Goal: Information Seeking & Learning: Learn about a topic

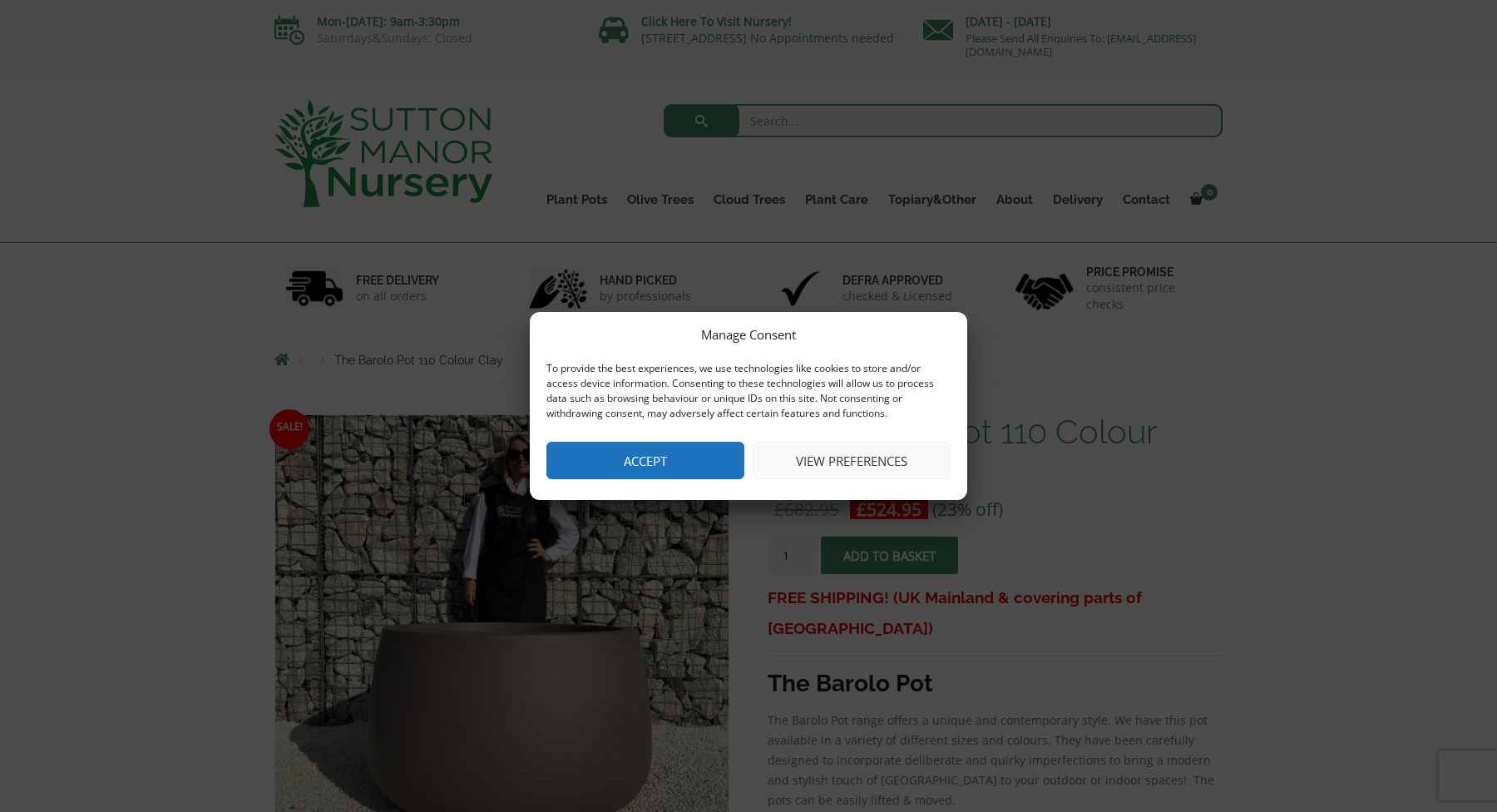
click at [631, 477] on button "Accept" at bounding box center [645, 460] width 198 height 37
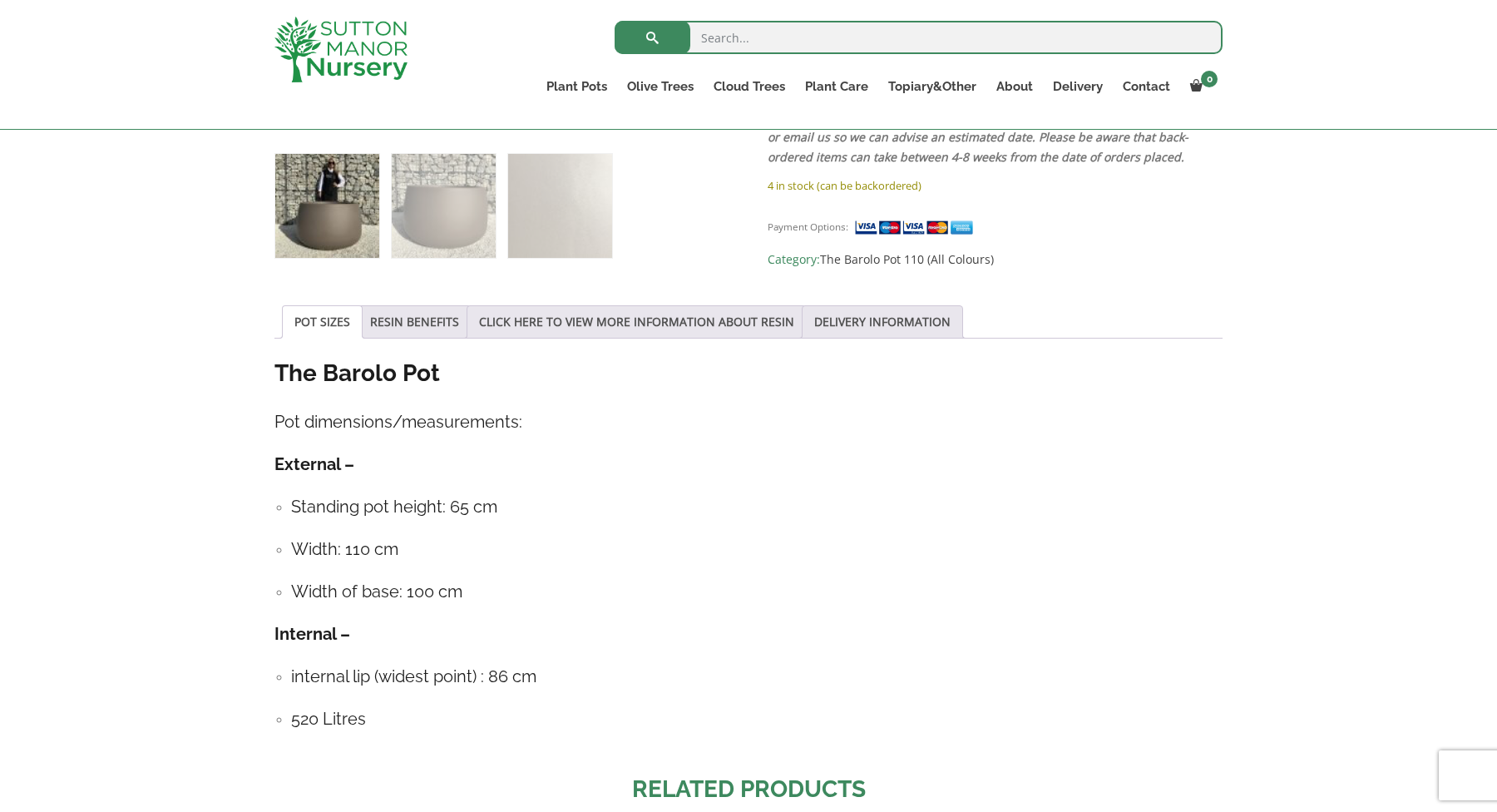
scroll to position [763, 0]
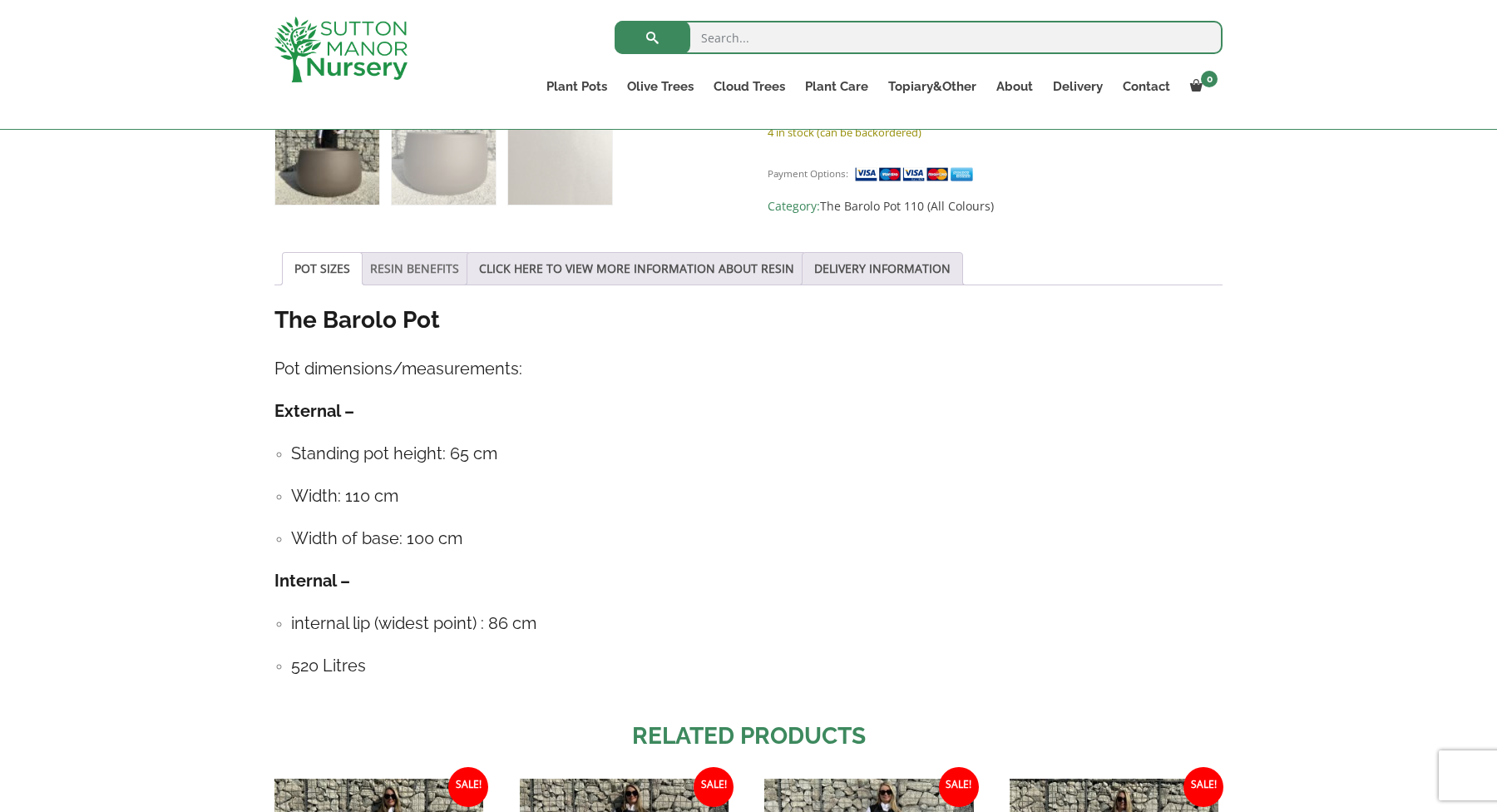
click at [426, 257] on link "RESIN BENEFITS" at bounding box center [415, 269] width 89 height 32
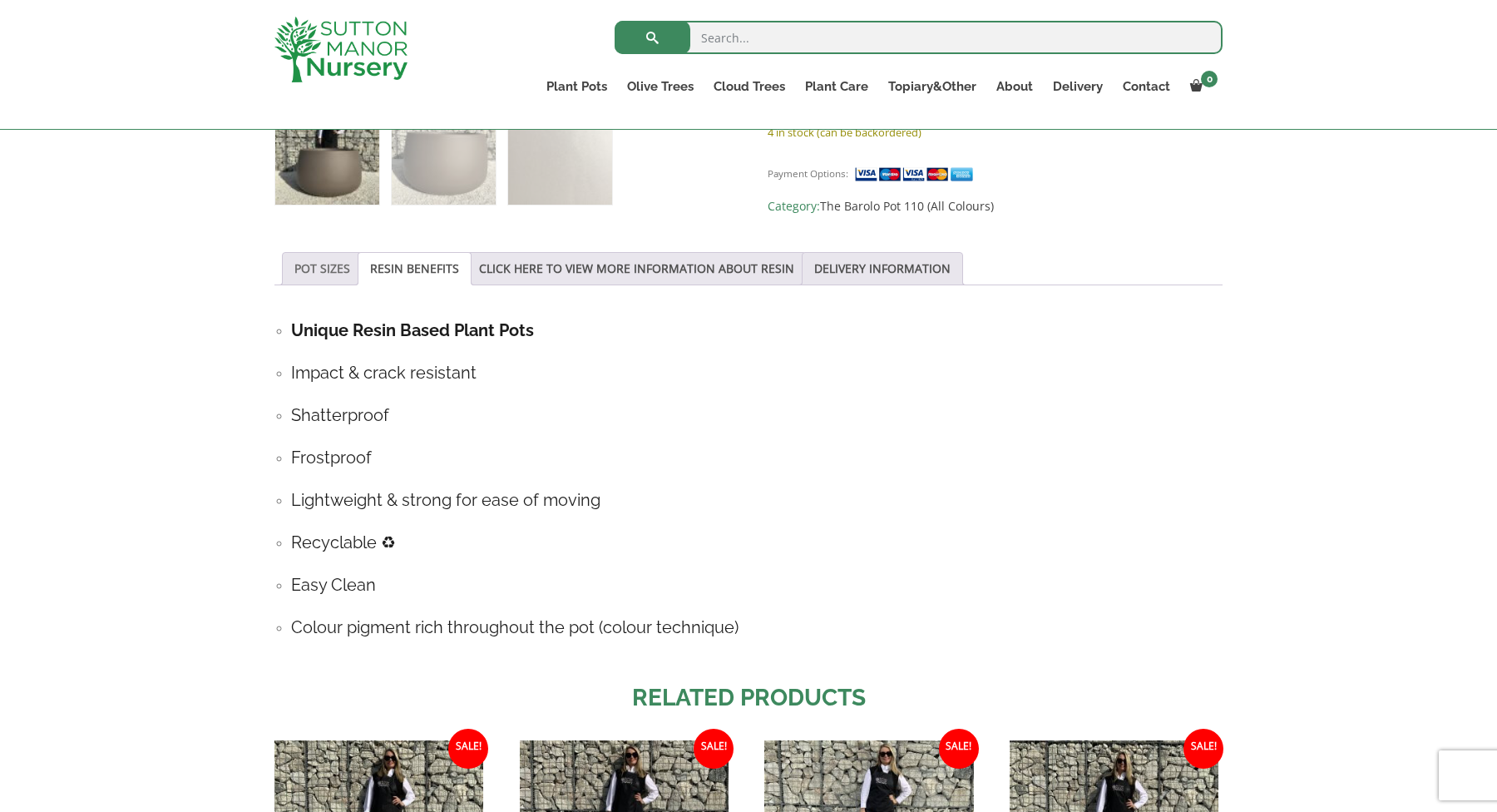
click at [344, 281] on link "POT SIZES" at bounding box center [322, 269] width 56 height 32
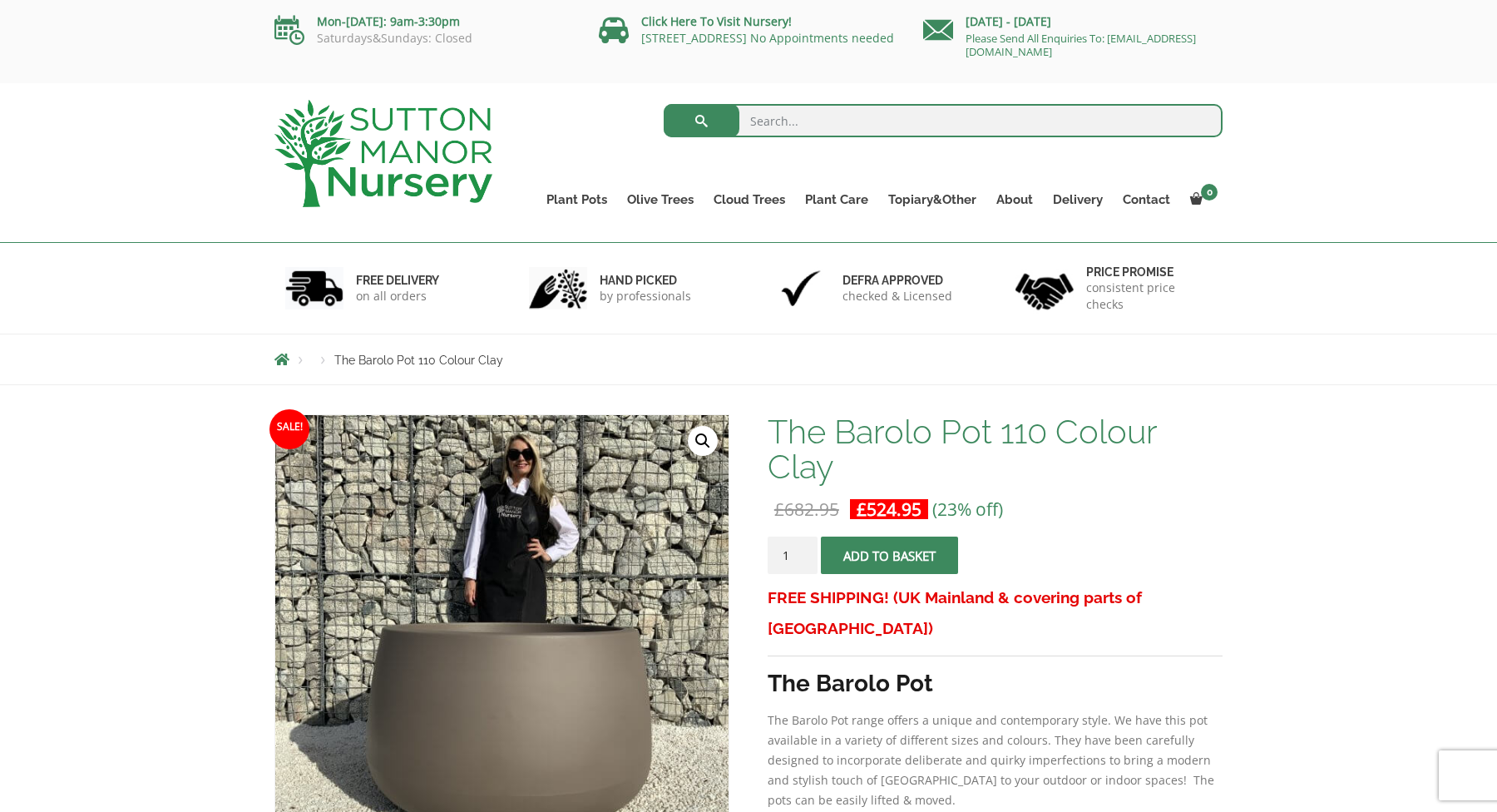
scroll to position [7, 0]
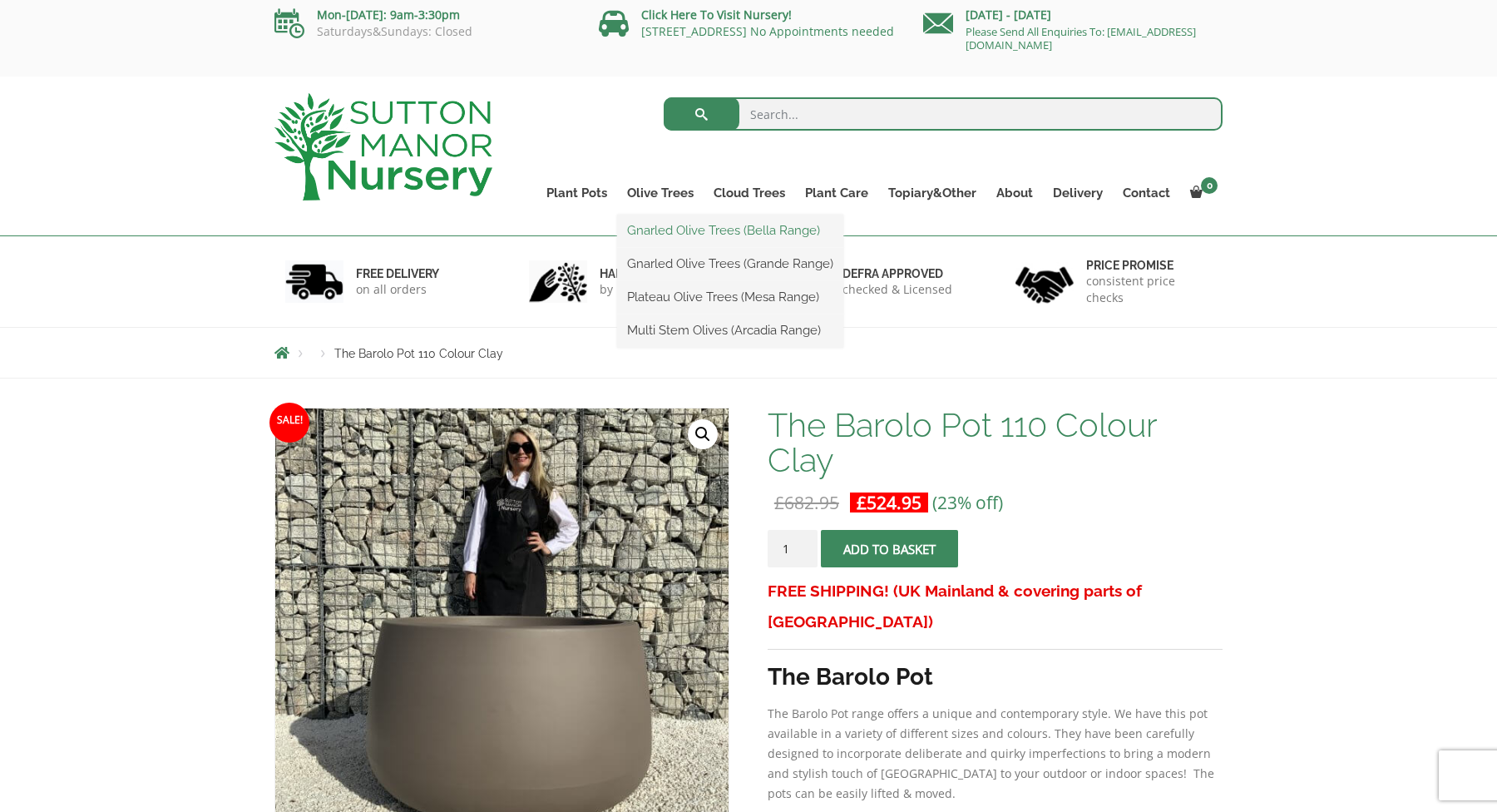
click at [685, 232] on link "Gnarled Olive Trees (Bella Range)" at bounding box center [730, 230] width 227 height 25
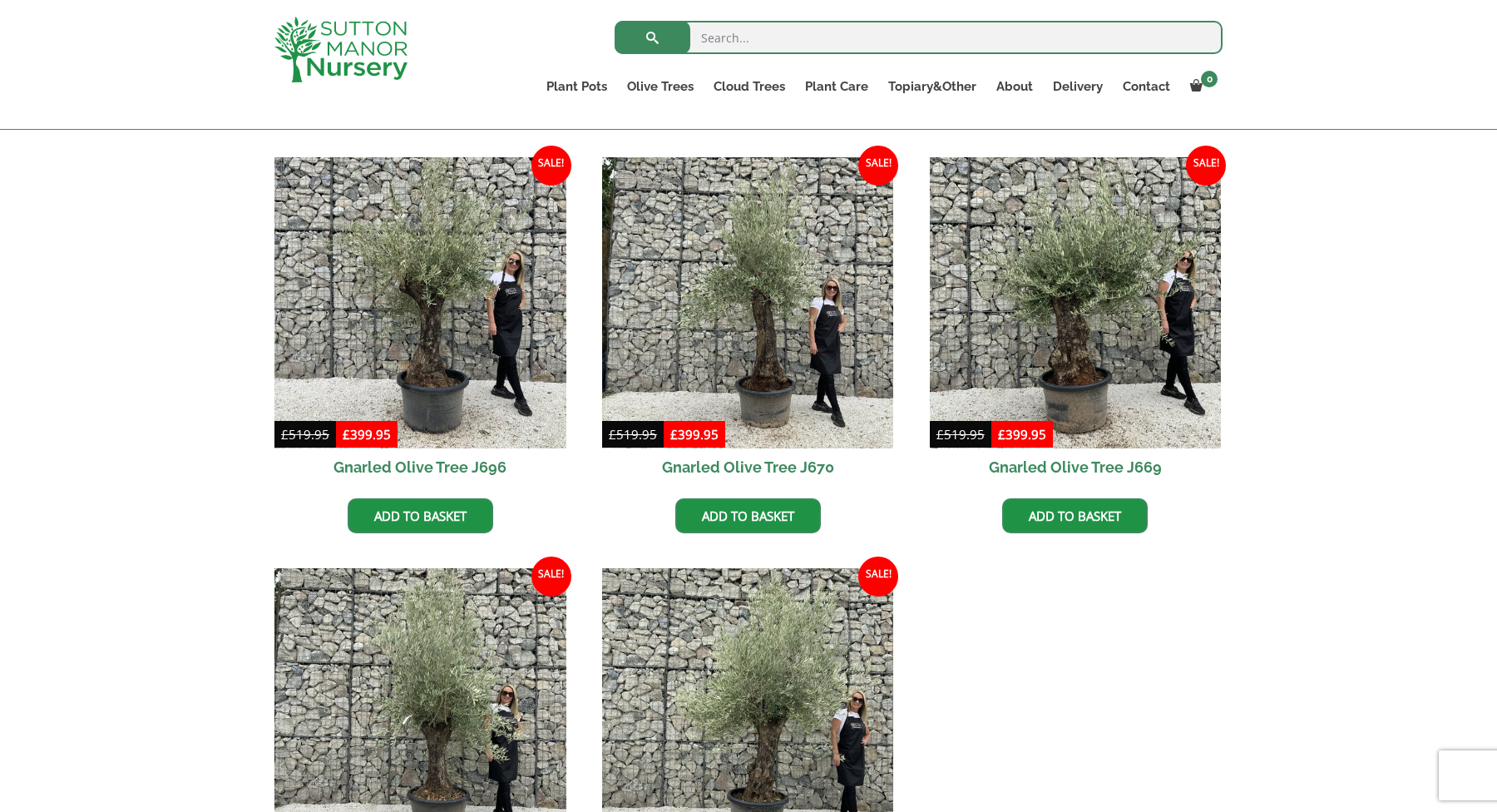
scroll to position [767, 0]
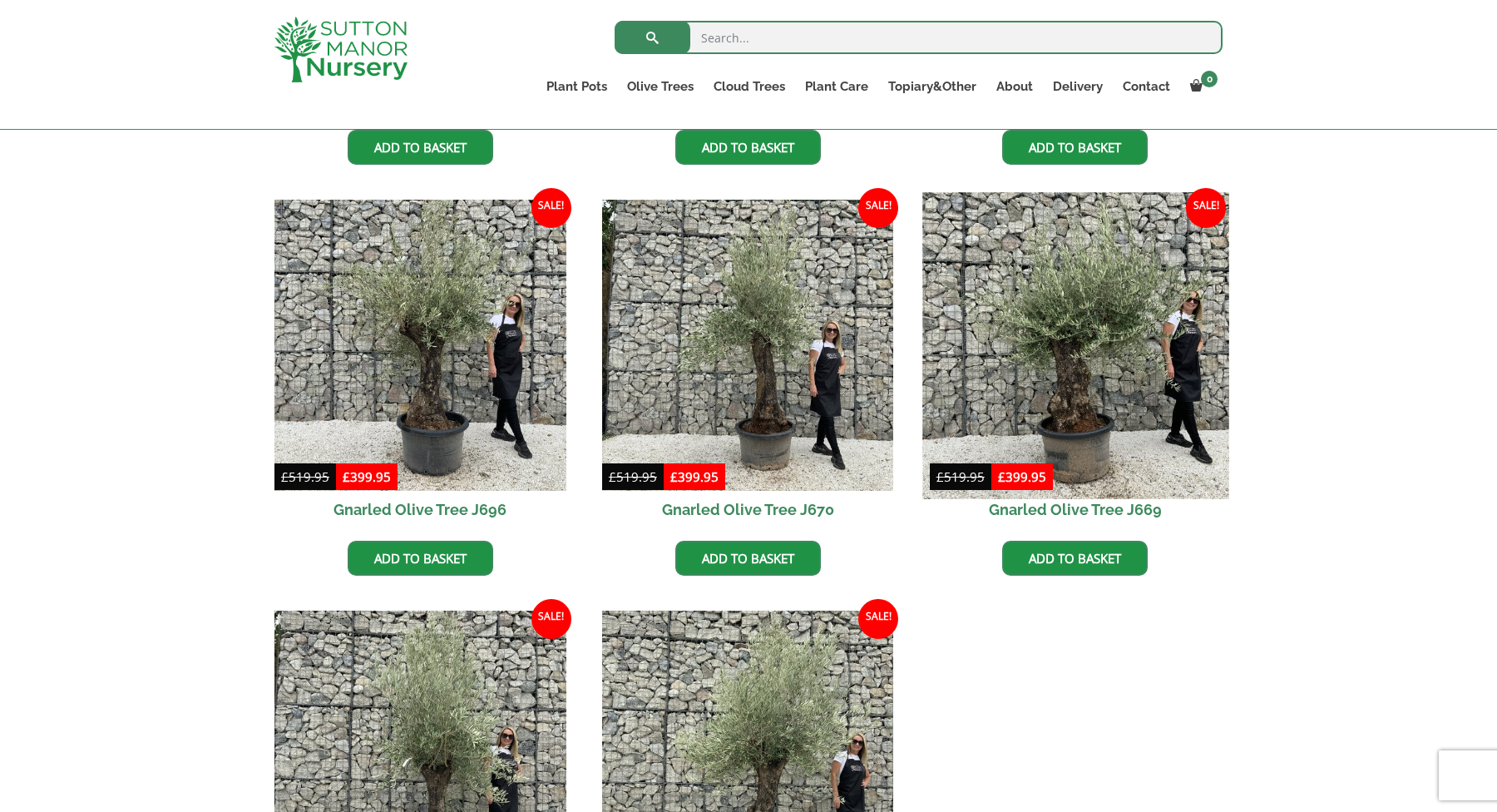
click at [1046, 381] on img at bounding box center [1075, 345] width 306 height 306
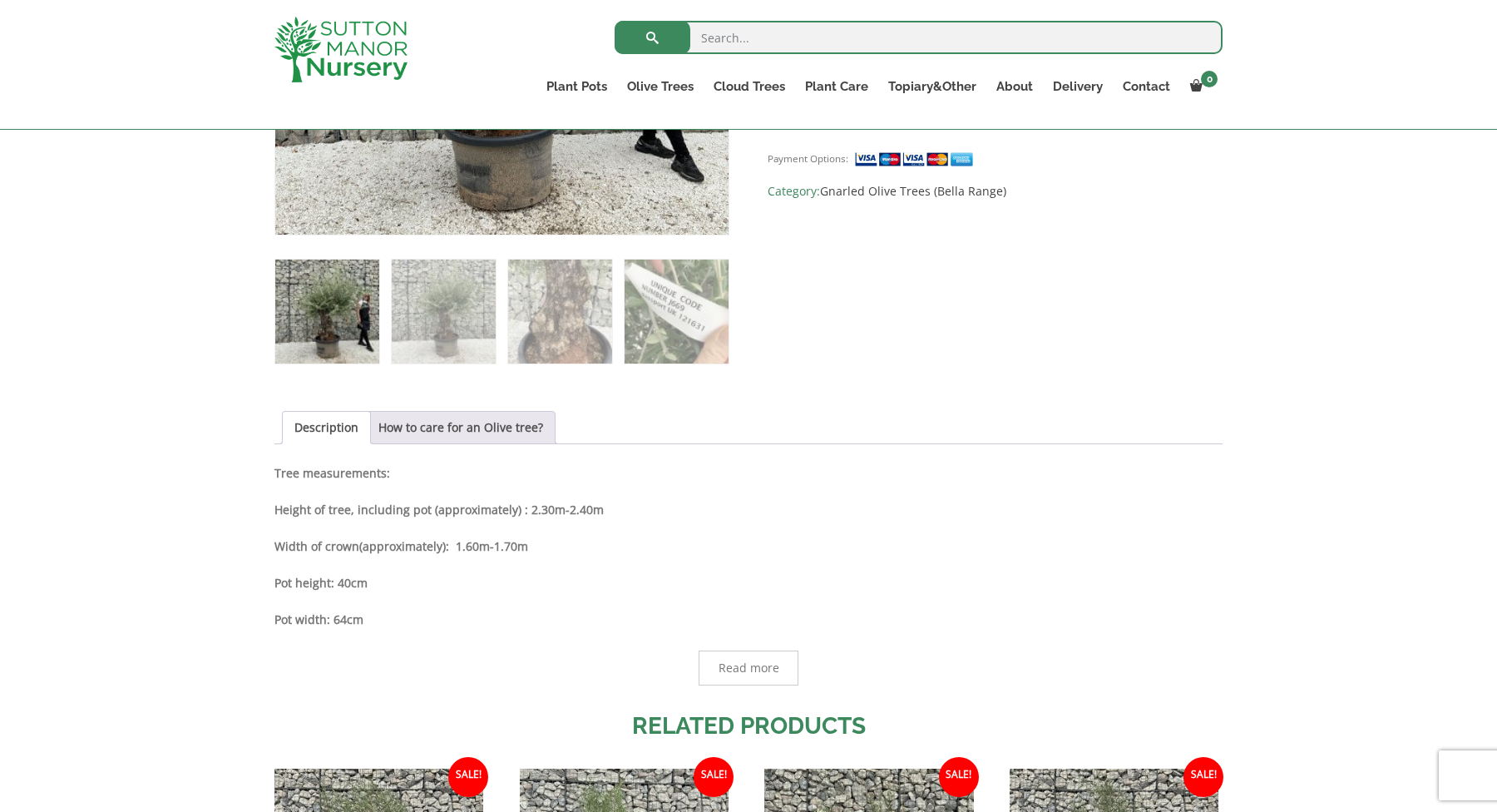
scroll to position [556, 0]
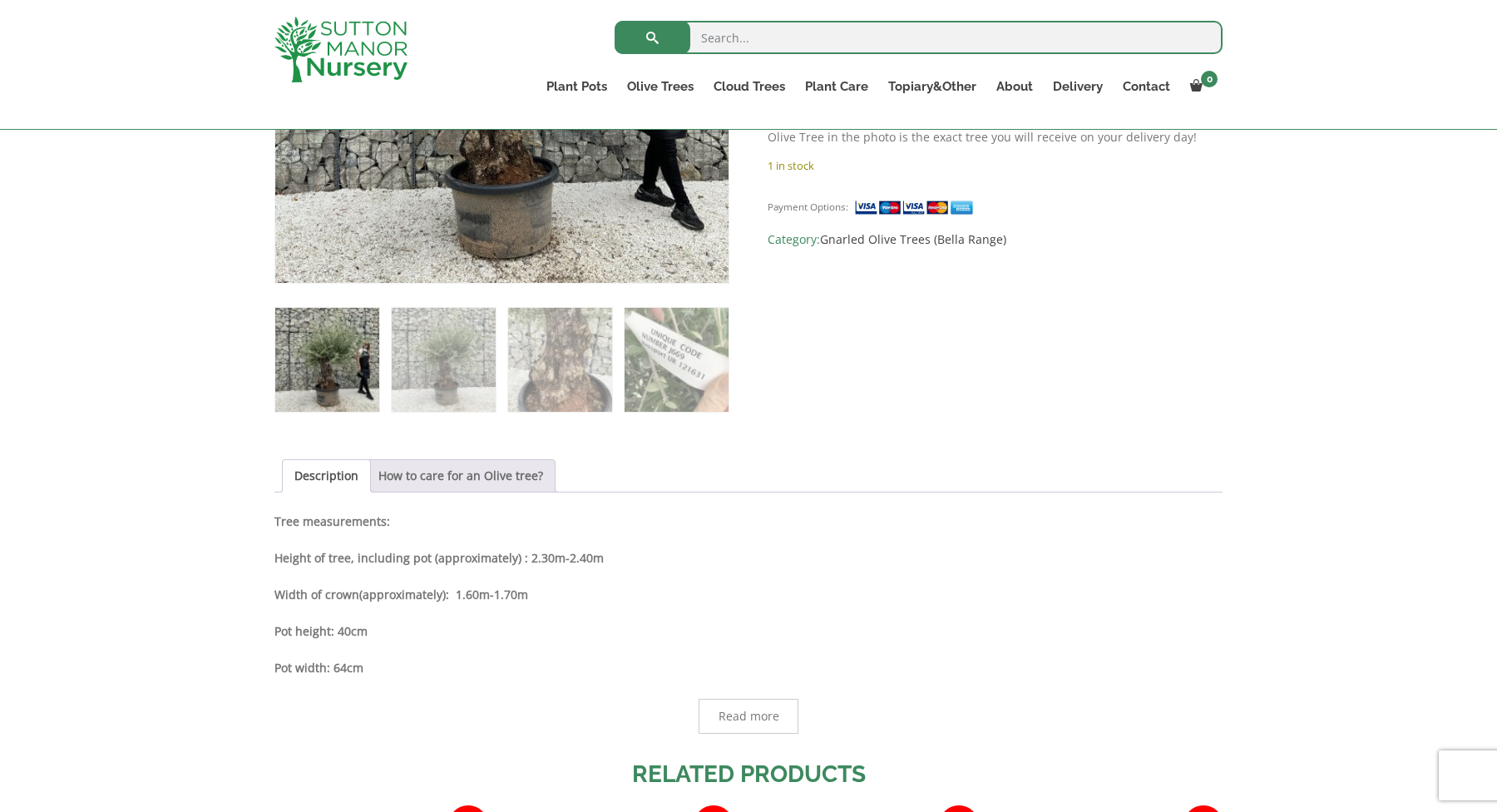
click at [509, 475] on link "How to care for an Olive tree?" at bounding box center [460, 476] width 165 height 32
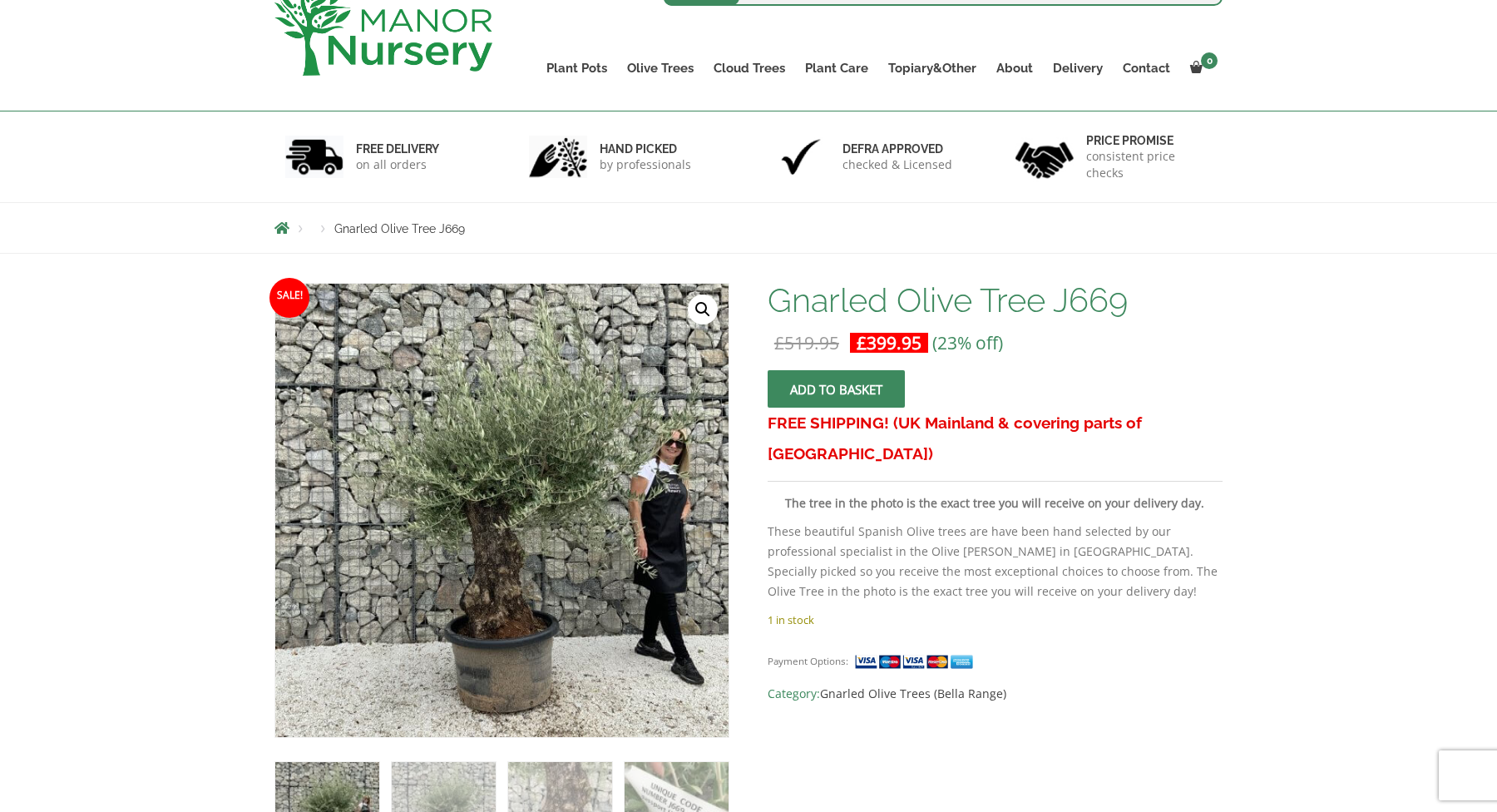
scroll to position [178, 0]
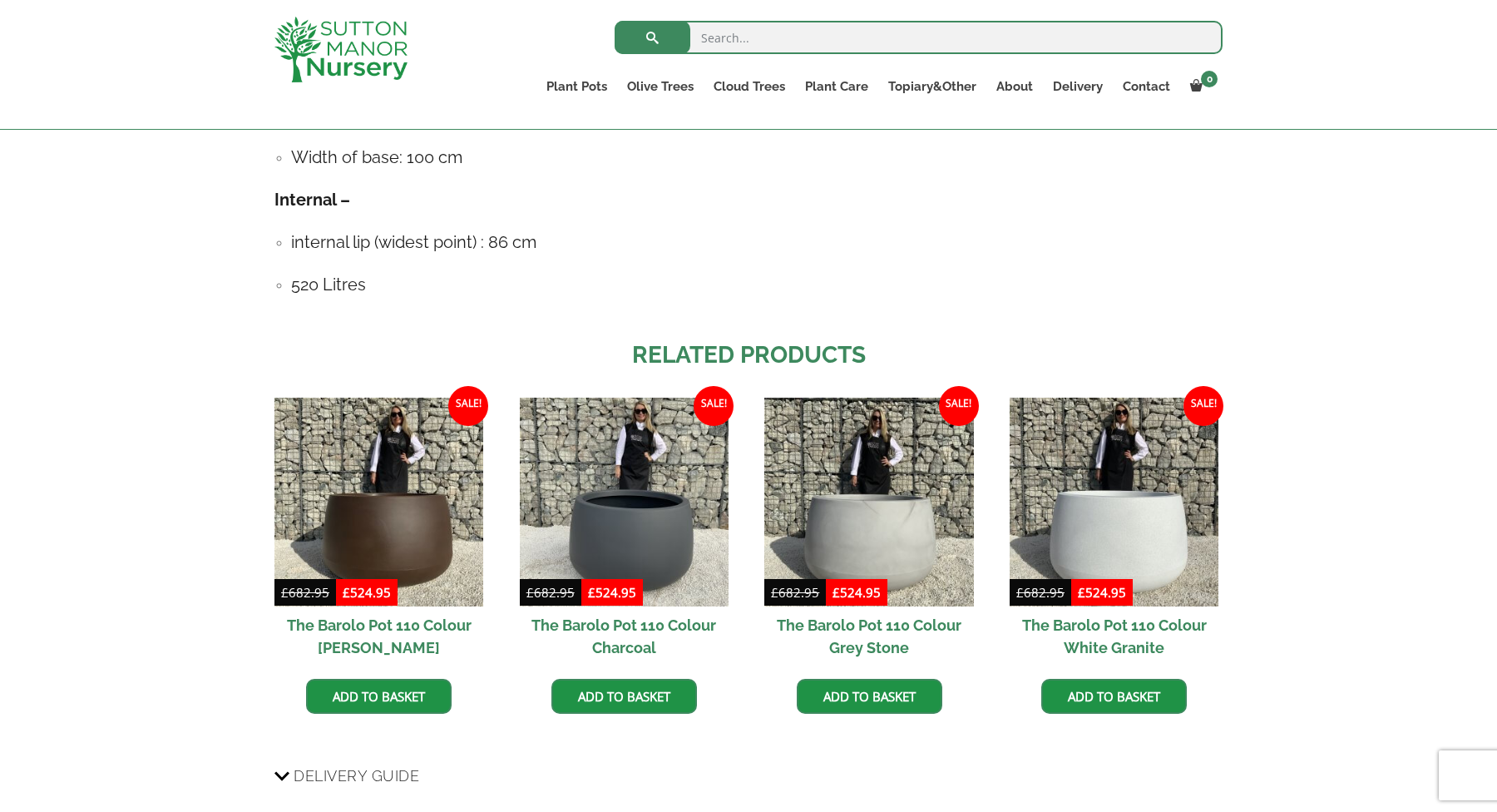
scroll to position [1074, 0]
